Goal: Navigation & Orientation: Find specific page/section

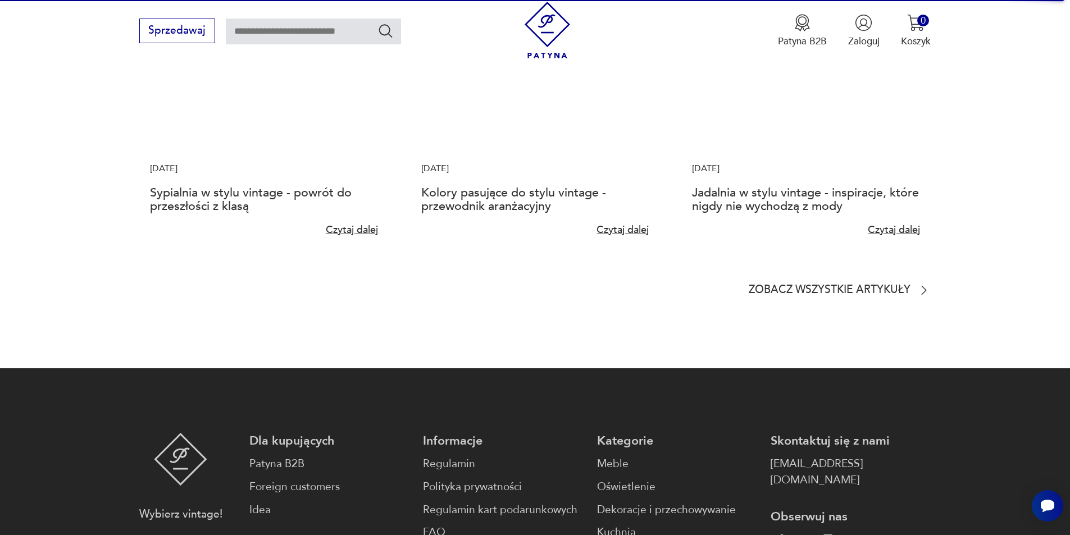
scroll to position [3020, 0]
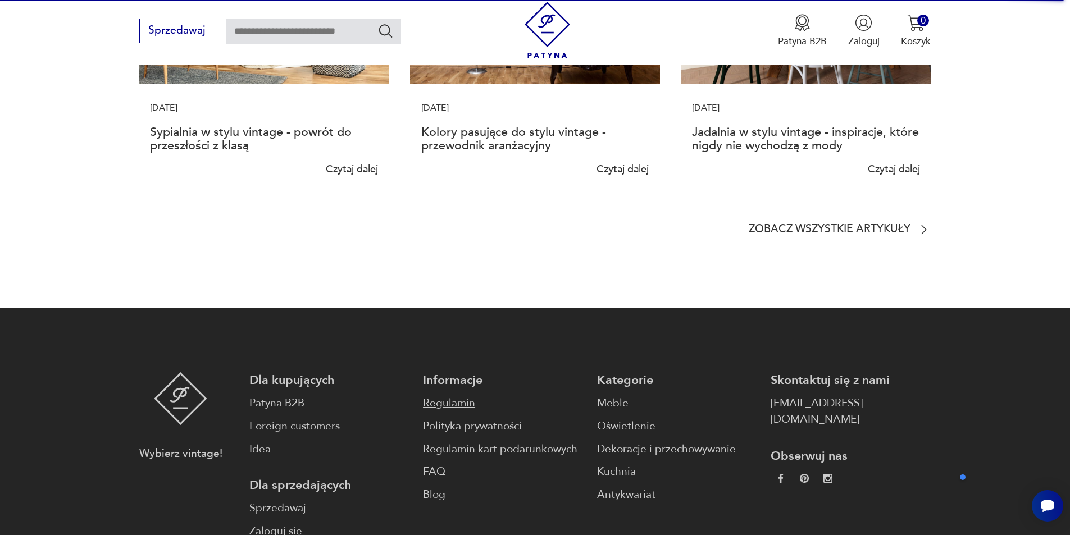
click at [430, 395] on link "Regulamin" at bounding box center [503, 403] width 160 height 16
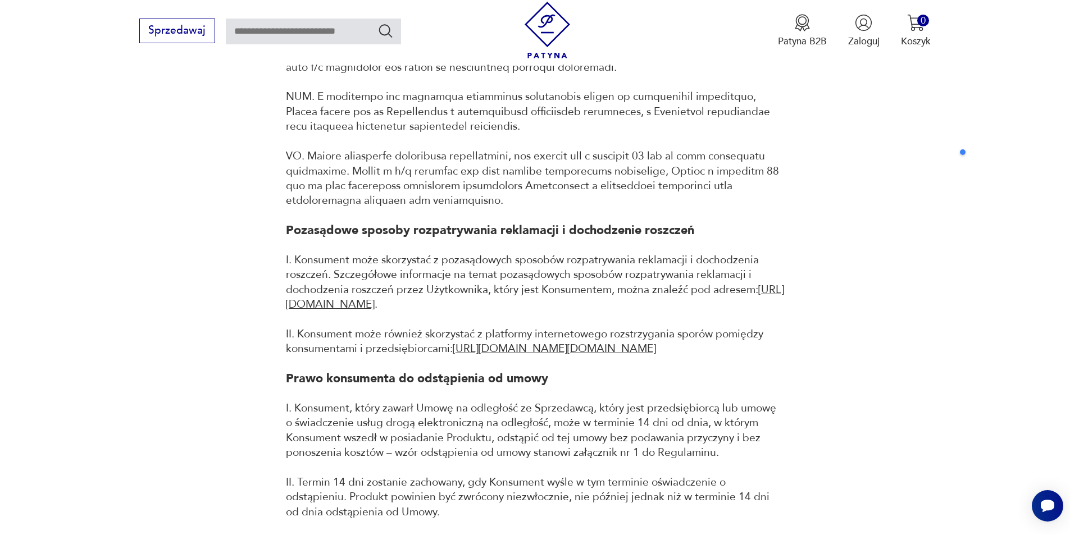
scroll to position [4119, 0]
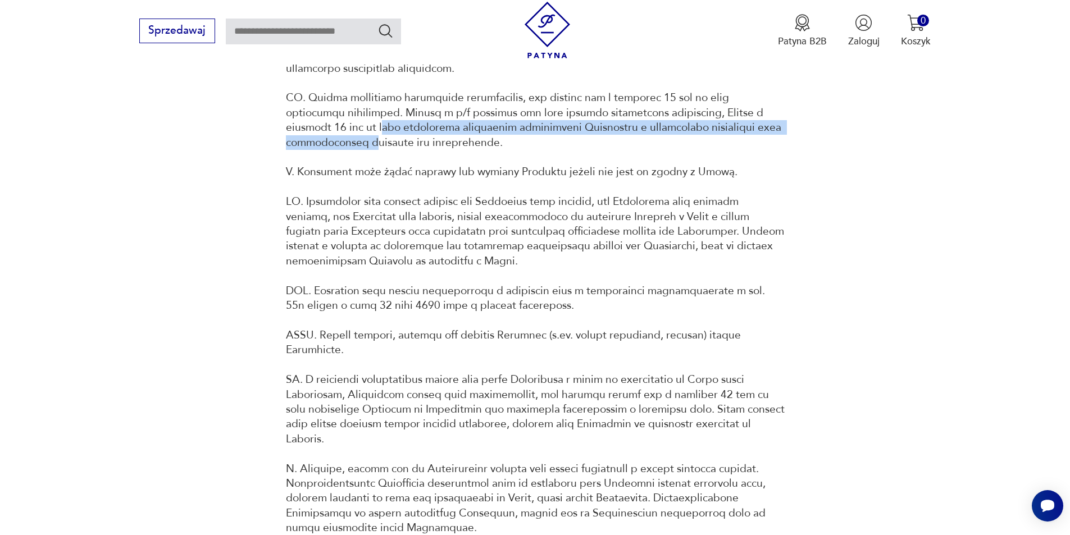
drag, startPoint x: 890, startPoint y: 149, endPoint x: 832, endPoint y: 134, distance: 59.1
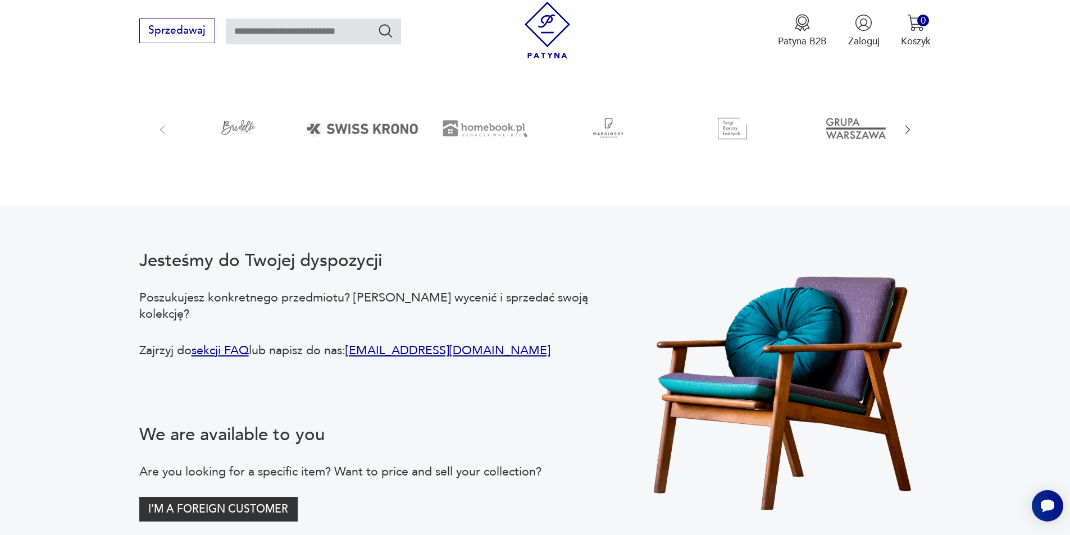
scroll to position [1973, 0]
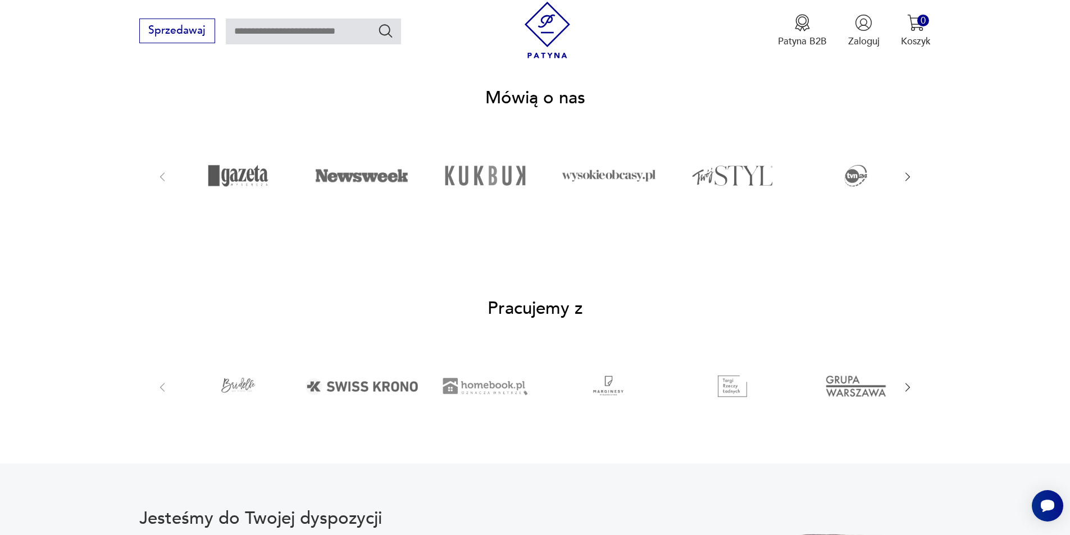
click at [911, 381] on icon "button" at bounding box center [908, 387] width 12 height 12
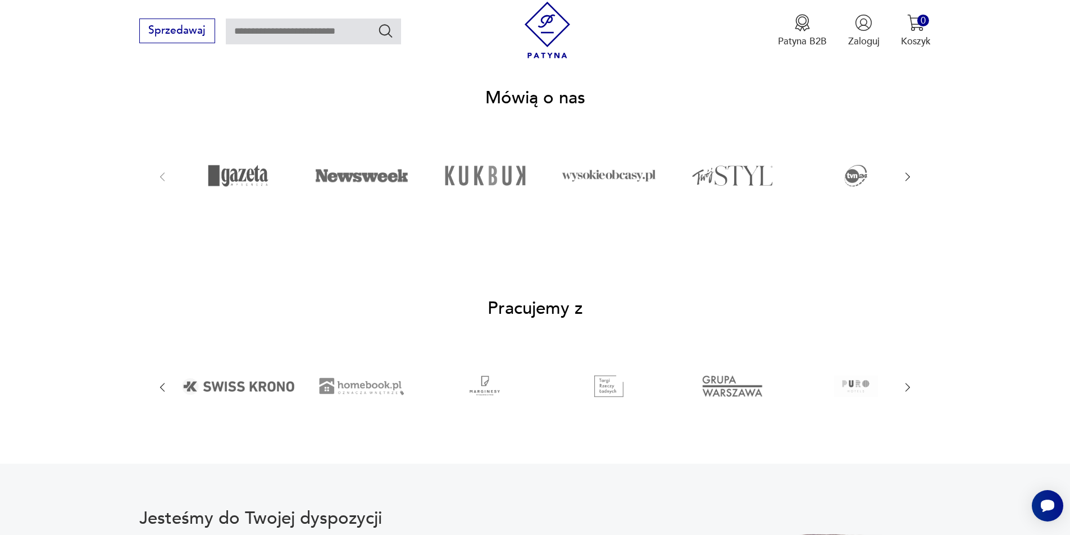
click at [911, 381] on icon "button" at bounding box center [908, 387] width 12 height 12
click at [912, 381] on icon "button" at bounding box center [908, 387] width 12 height 12
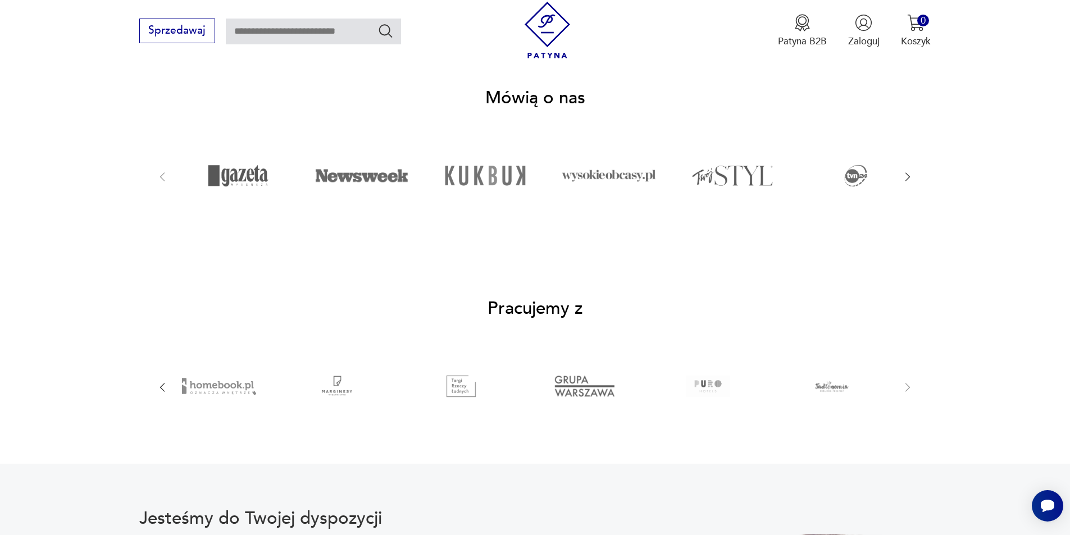
click at [161, 381] on icon "button" at bounding box center [162, 387] width 12 height 12
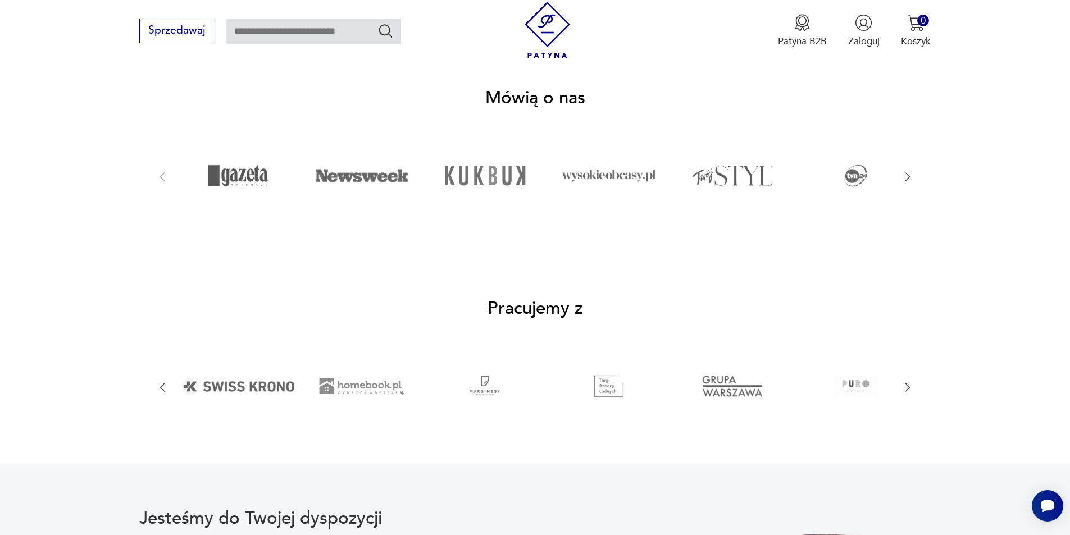
click at [161, 381] on icon "button" at bounding box center [162, 387] width 12 height 12
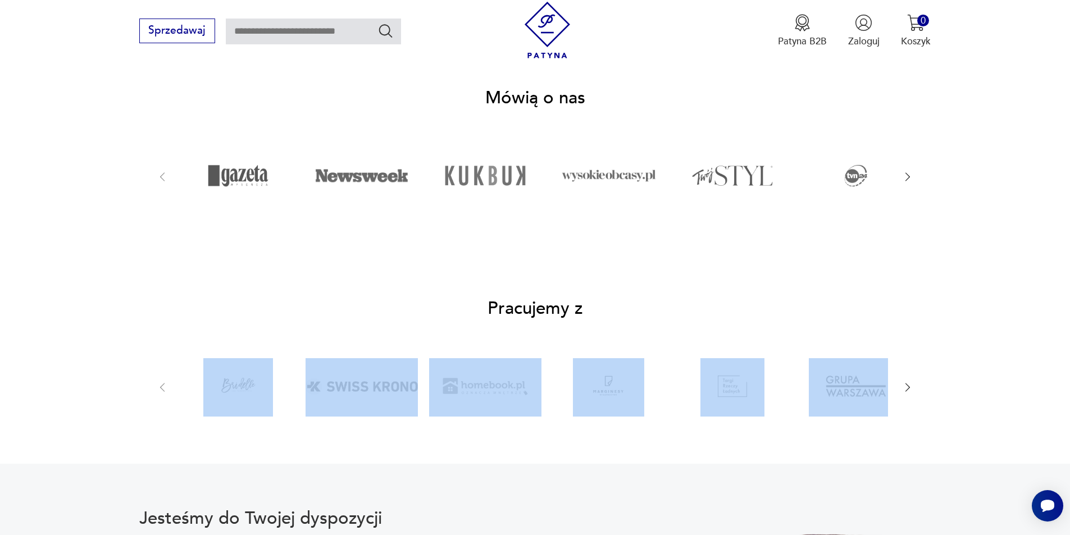
drag, startPoint x: 128, startPoint y: 357, endPoint x: 966, endPoint y: 399, distance: 838.5
click at [966, 399] on section "Pracujemy z" at bounding box center [535, 358] width 1070 height 211
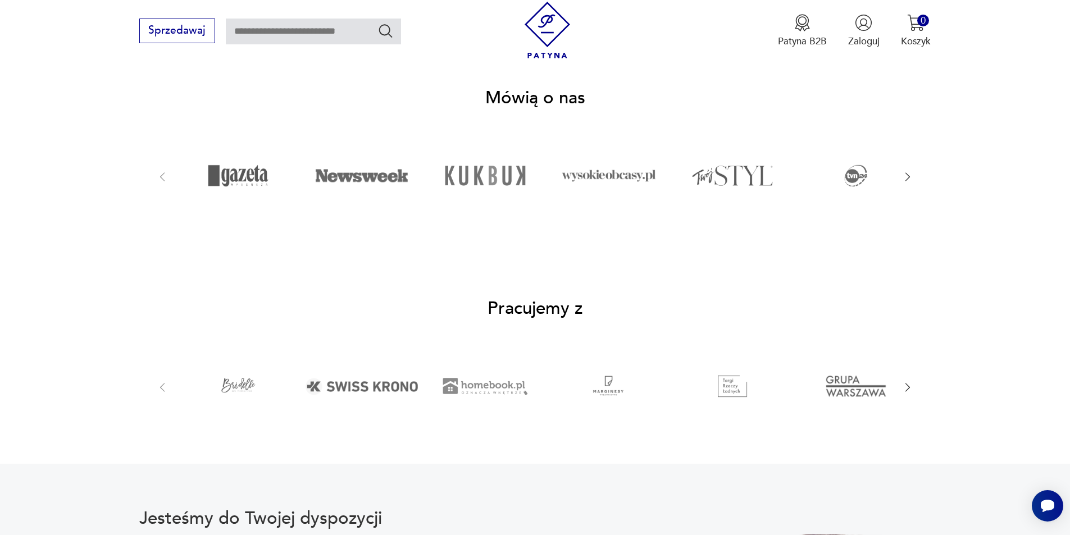
click at [966, 399] on section "Pracujemy z" at bounding box center [535, 358] width 1070 height 211
click at [909, 381] on icon "button" at bounding box center [908, 387] width 12 height 12
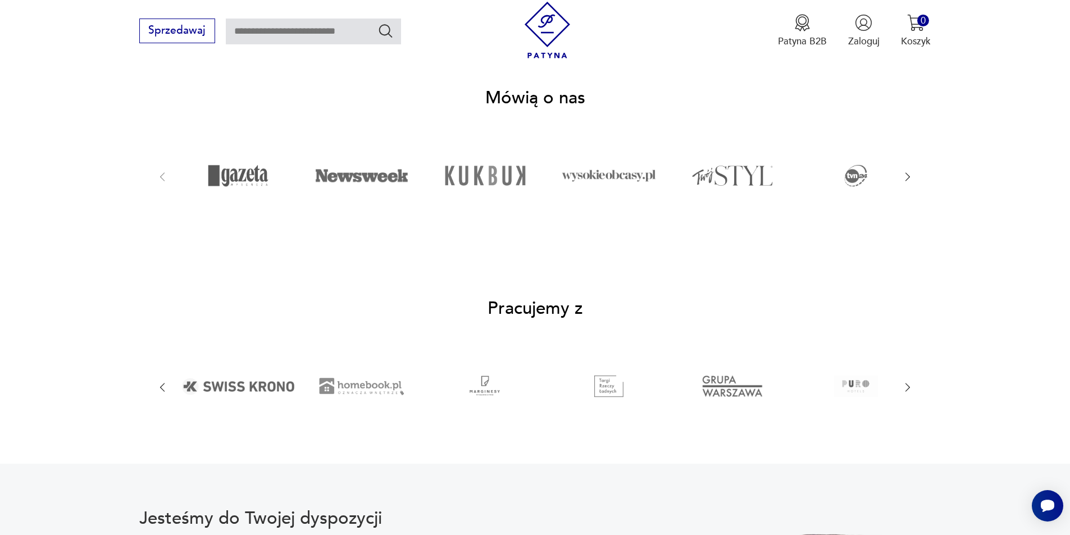
click at [909, 381] on icon "button" at bounding box center [908, 387] width 12 height 12
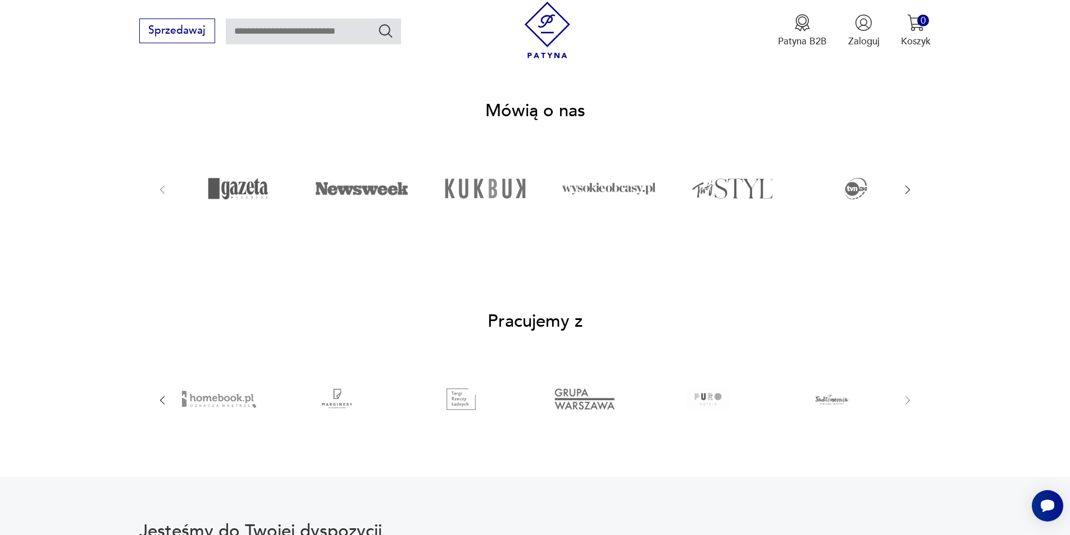
scroll to position [2029, 0]
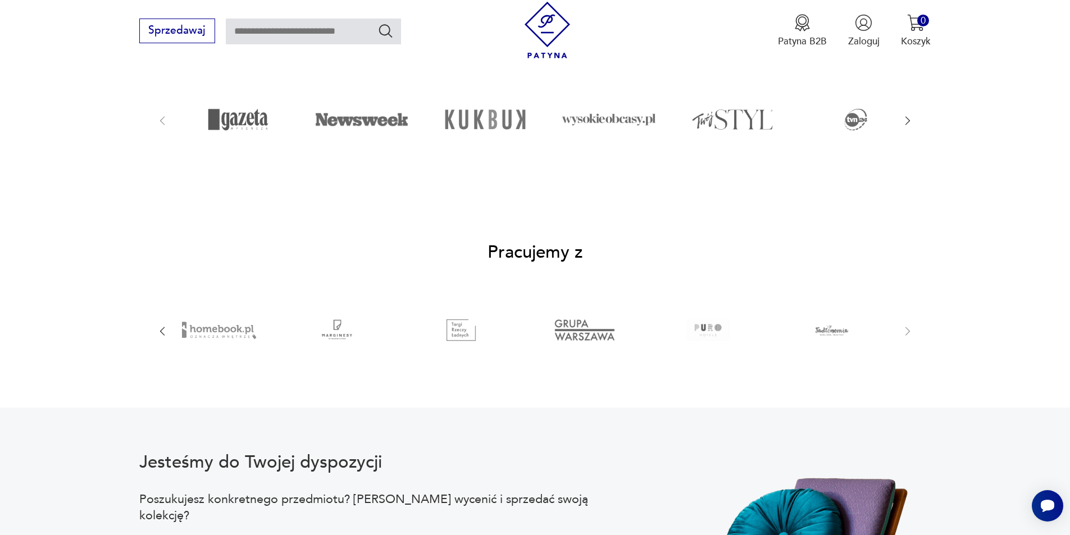
click at [704, 317] on img at bounding box center [708, 330] width 79 height 56
drag, startPoint x: 704, startPoint y: 317, endPoint x: 787, endPoint y: 257, distance: 102.6
click at [787, 257] on section "Pracujemy z" at bounding box center [535, 302] width 1070 height 211
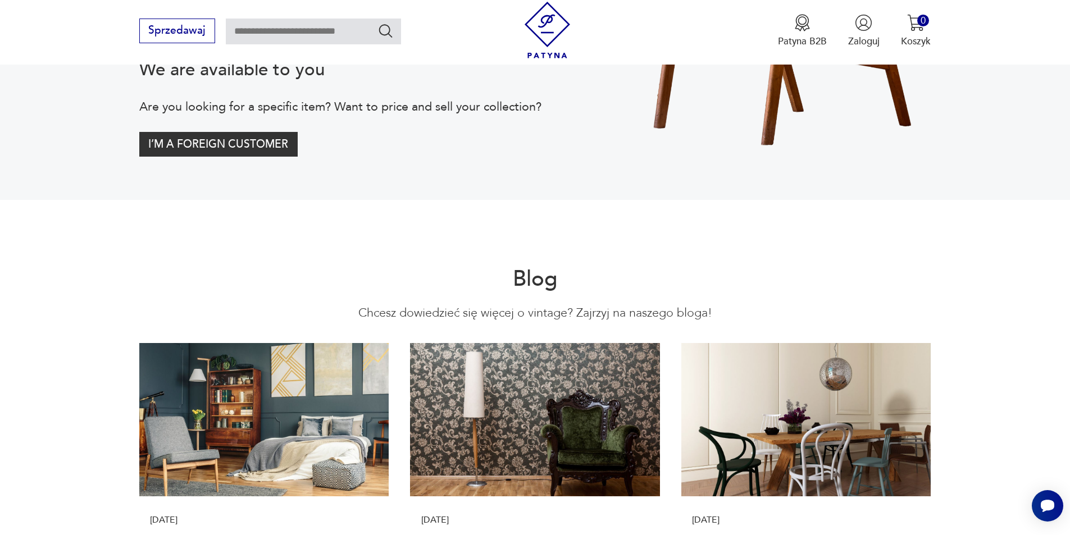
scroll to position [2865, 0]
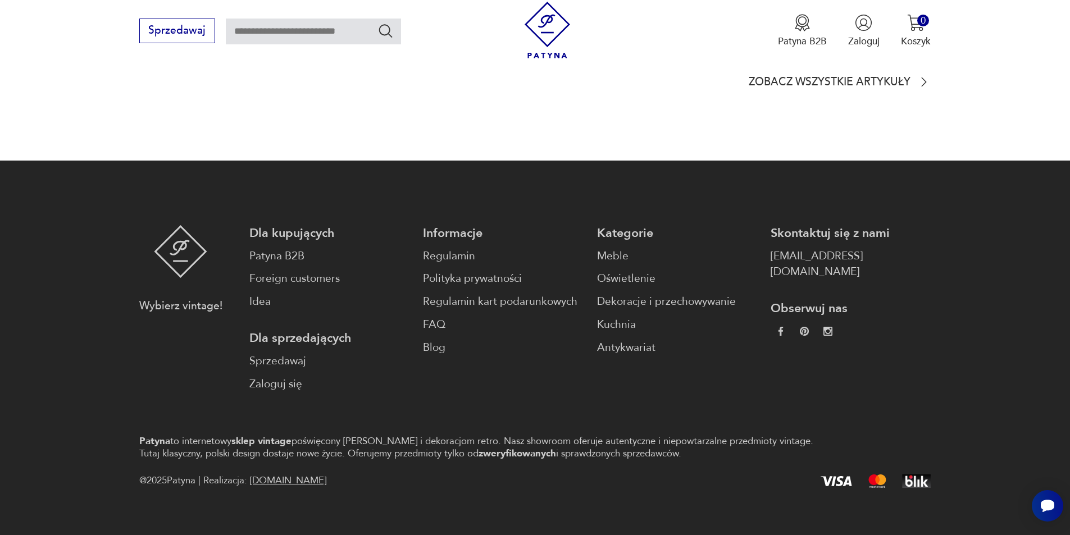
click at [640, 473] on div "@ 2025 Patyna | Realizacja: [DOMAIN_NAME]" at bounding box center [535, 481] width 792 height 16
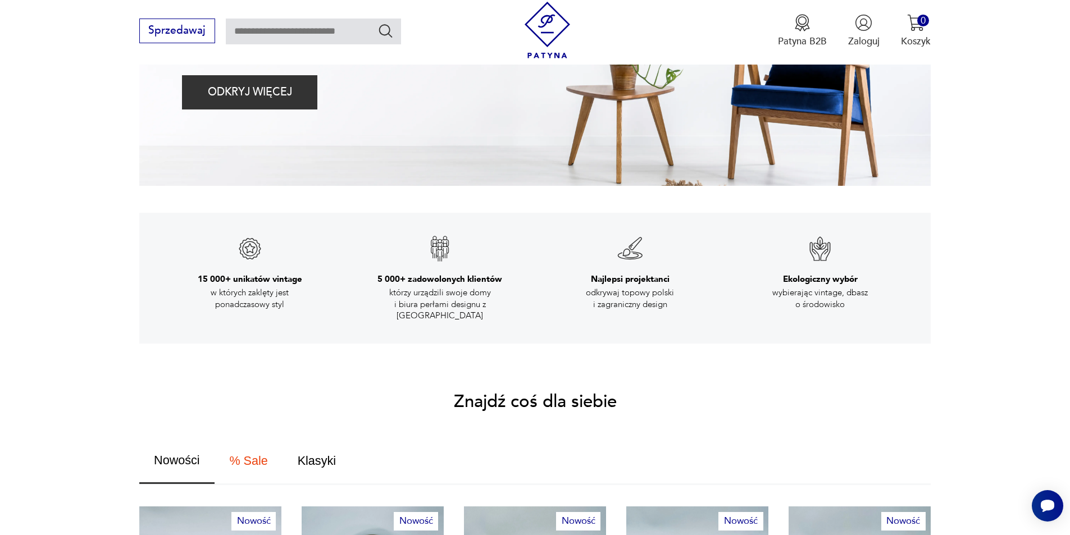
scroll to position [0, 0]
